Goal: Check status

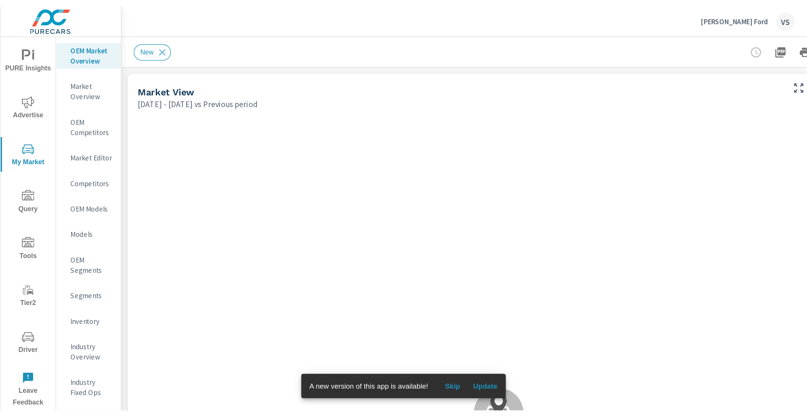
scroll to position [0, 0]
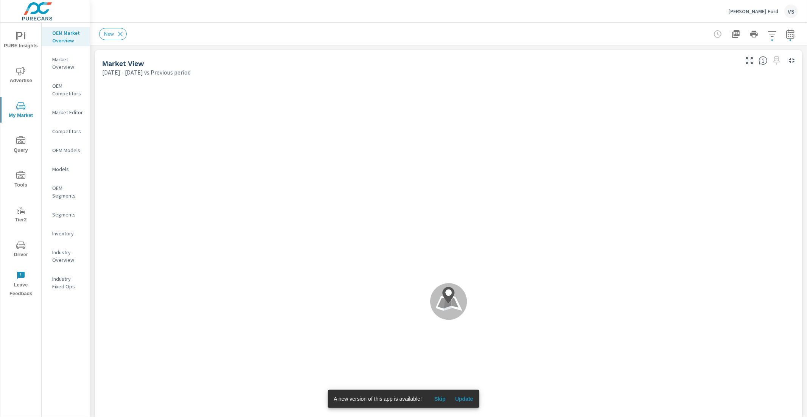
click at [465, 299] on span "Update" at bounding box center [464, 398] width 18 height 7
